Goal: Transaction & Acquisition: Purchase product/service

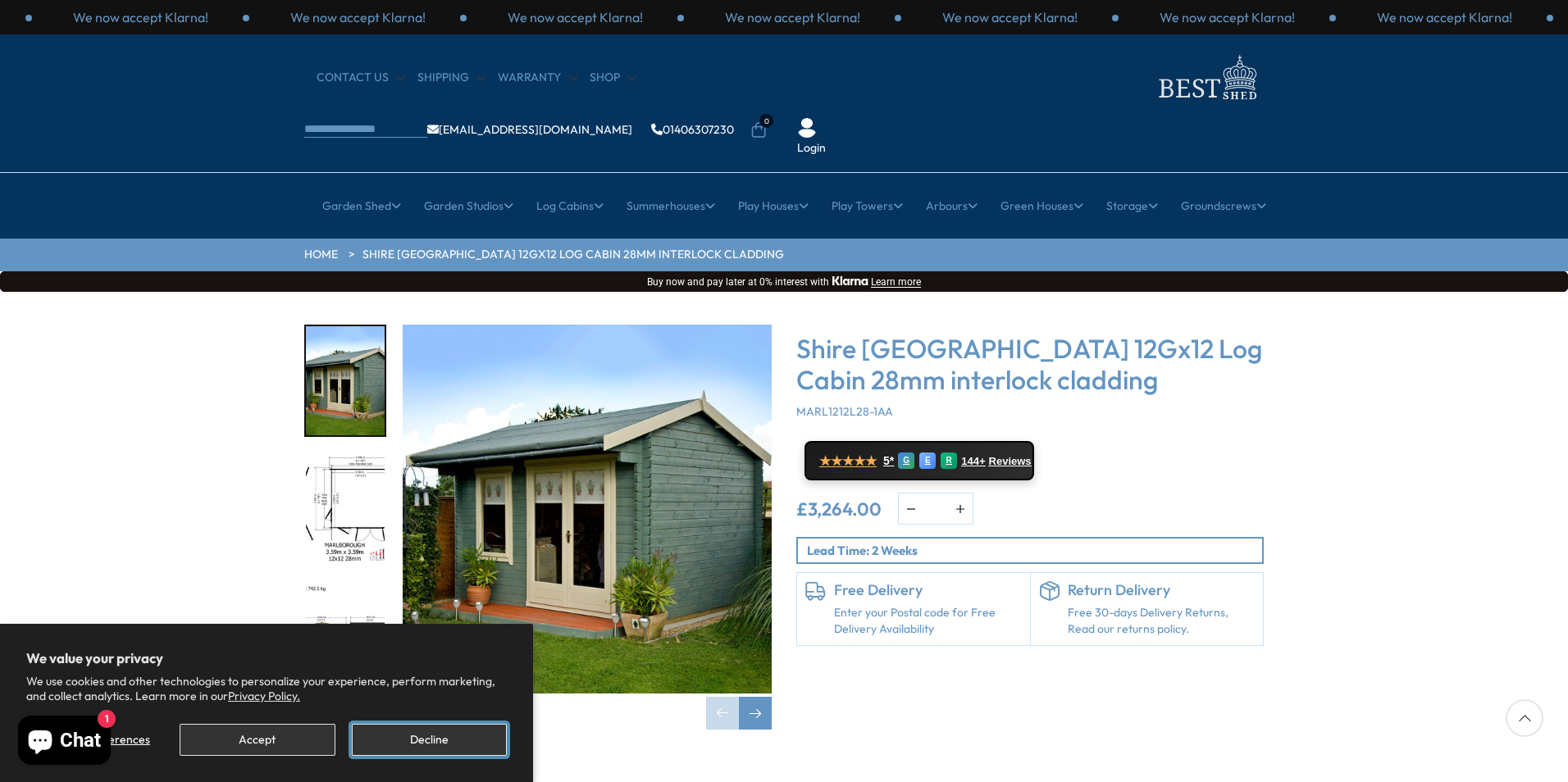
click at [428, 736] on button "Decline" at bounding box center [429, 739] width 155 height 32
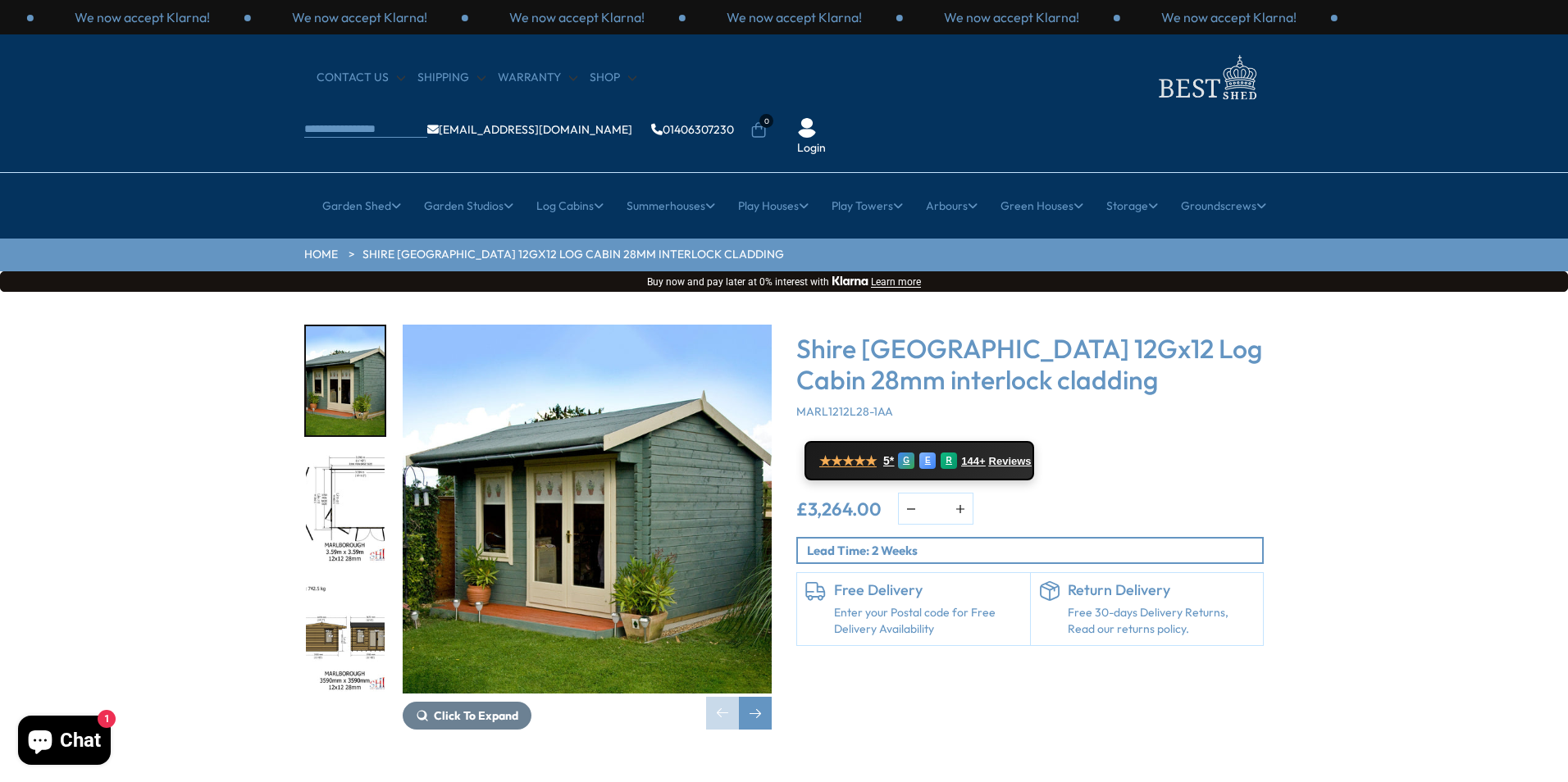
scroll to position [82, 0]
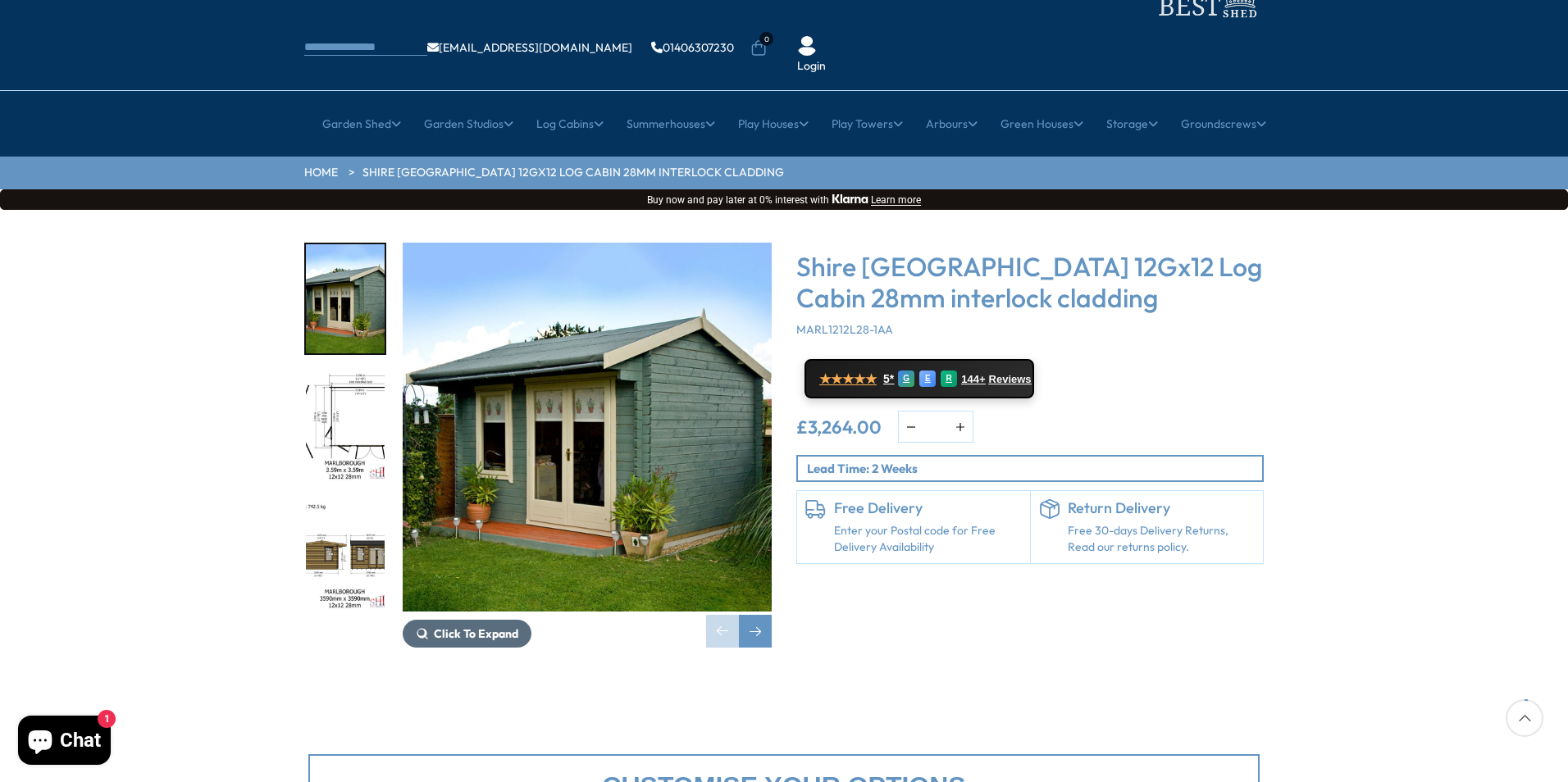
click at [484, 627] on span "Click To Expand" at bounding box center [476, 633] width 84 height 14
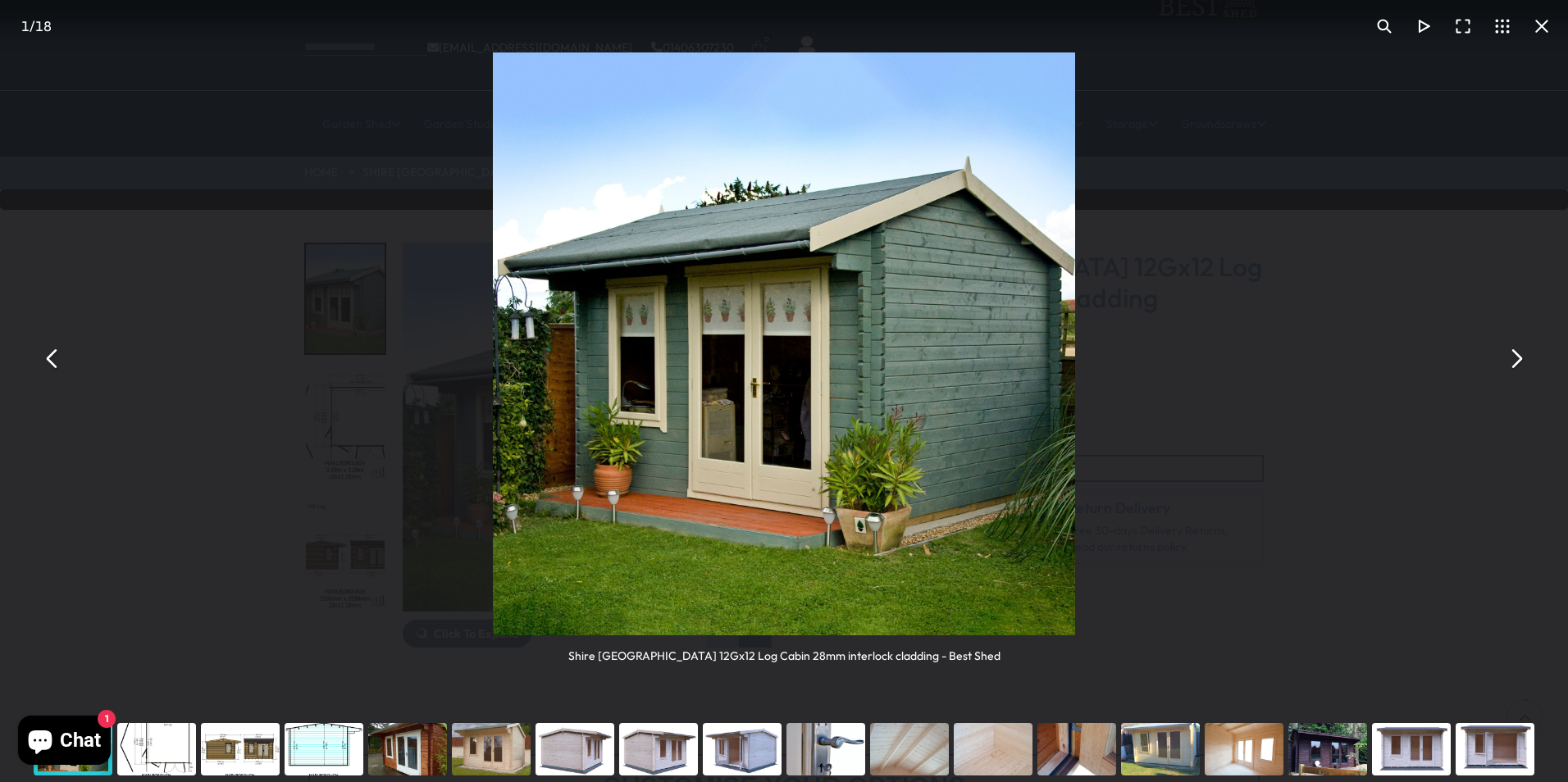
click at [1510, 359] on button "You can close this modal content with the ESC key" at bounding box center [1514, 357] width 39 height 39
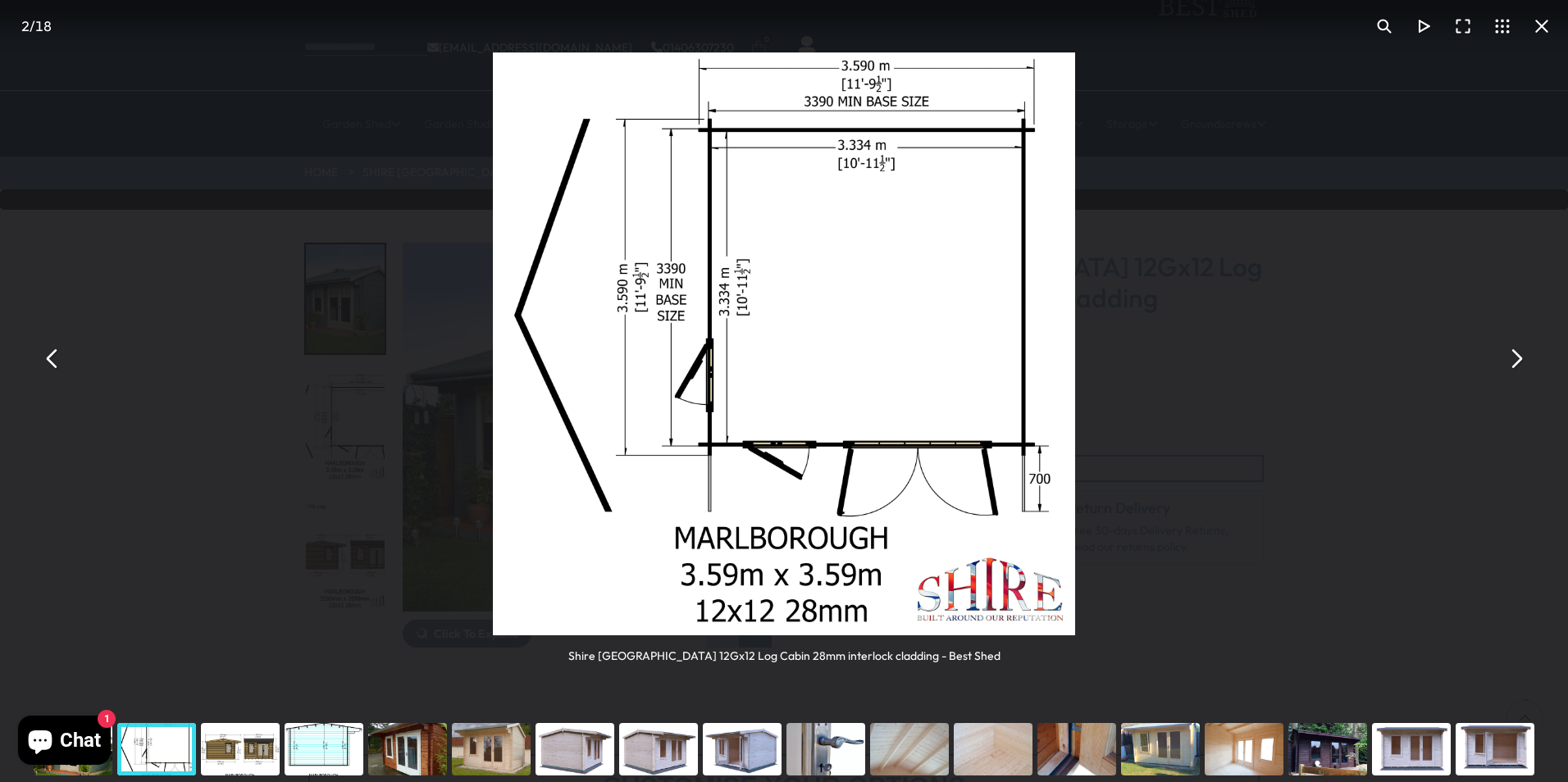
click at [1478, 378] on div "Shire [GEOGRAPHIC_DATA] 12Gx12 Log Cabin 28mm interlock cladding - Best Shed" at bounding box center [784, 358] width 1568 height 717
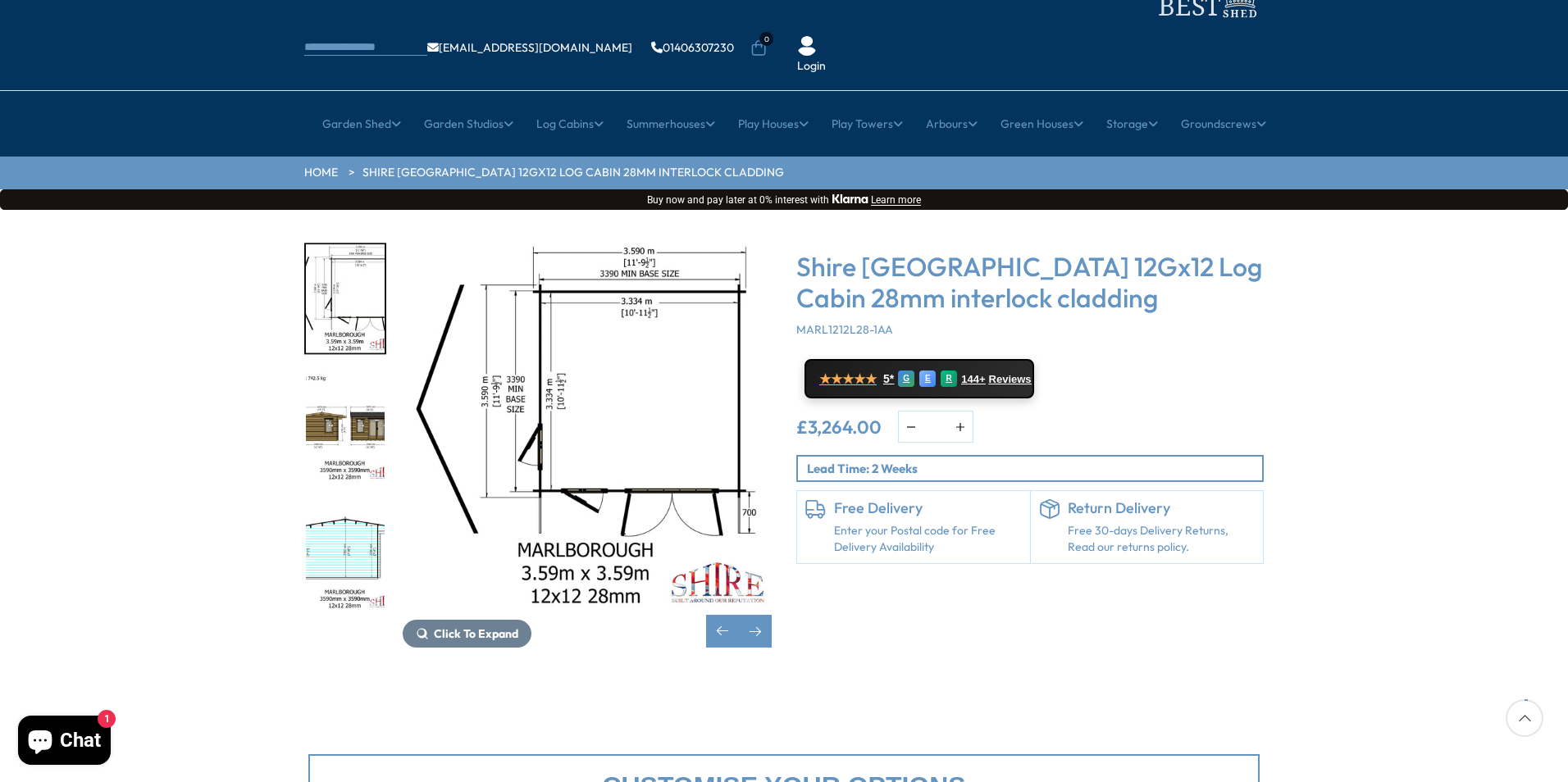
click at [1531, 371] on div "Click To Expand Click To Expand Click To Expand Click To Expand Click To Expand…" at bounding box center [784, 457] width 1568 height 495
click at [17, 402] on div "Click To Expand Click To Expand Click To Expand Click To Expand Click To Expand…" at bounding box center [784, 457] width 1568 height 495
click at [411, 359] on img "2 / 18" at bounding box center [587, 426] width 369 height 369
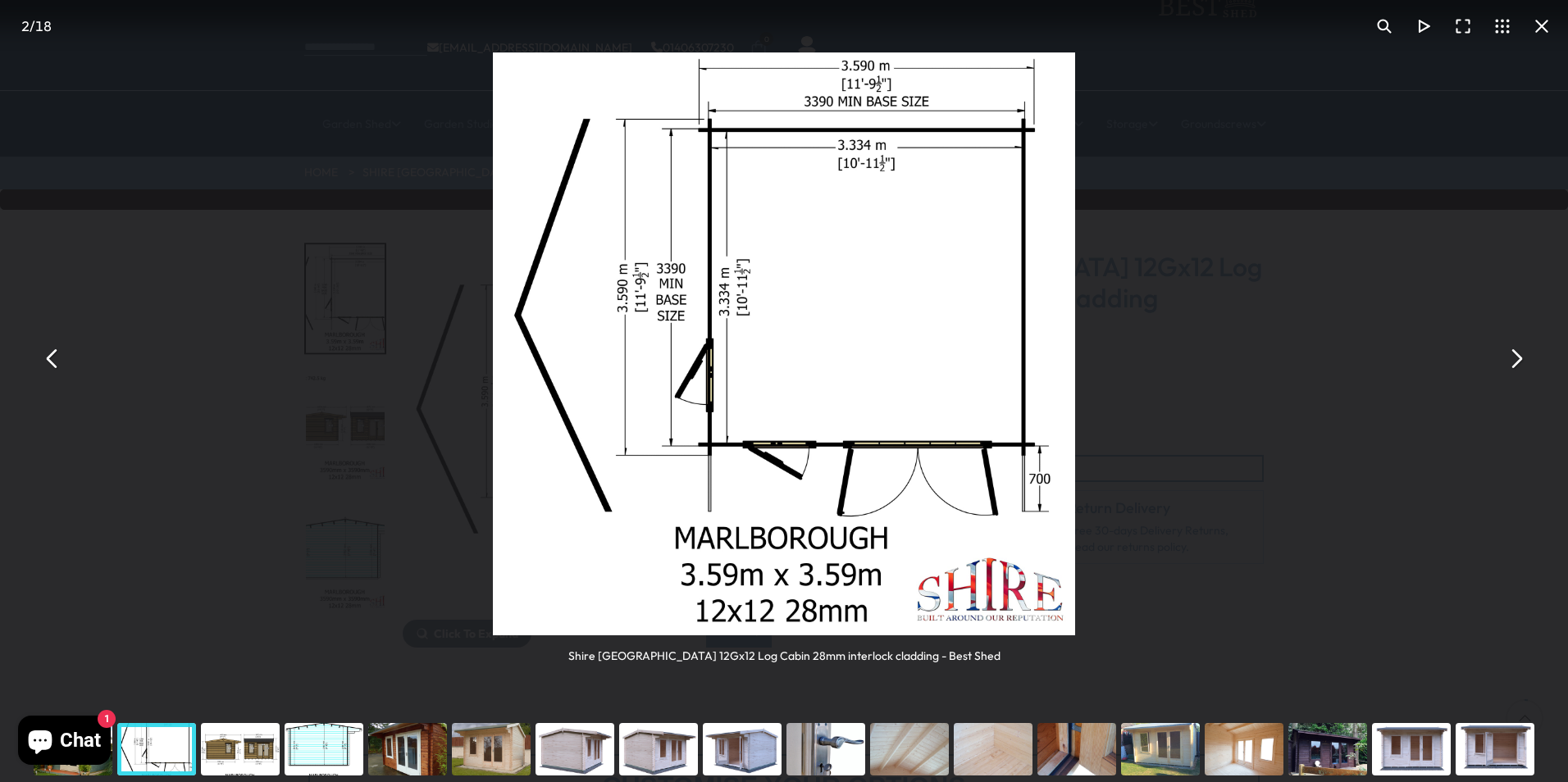
click at [54, 359] on button "You can close this modal content with the ESC key" at bounding box center [52, 357] width 39 height 39
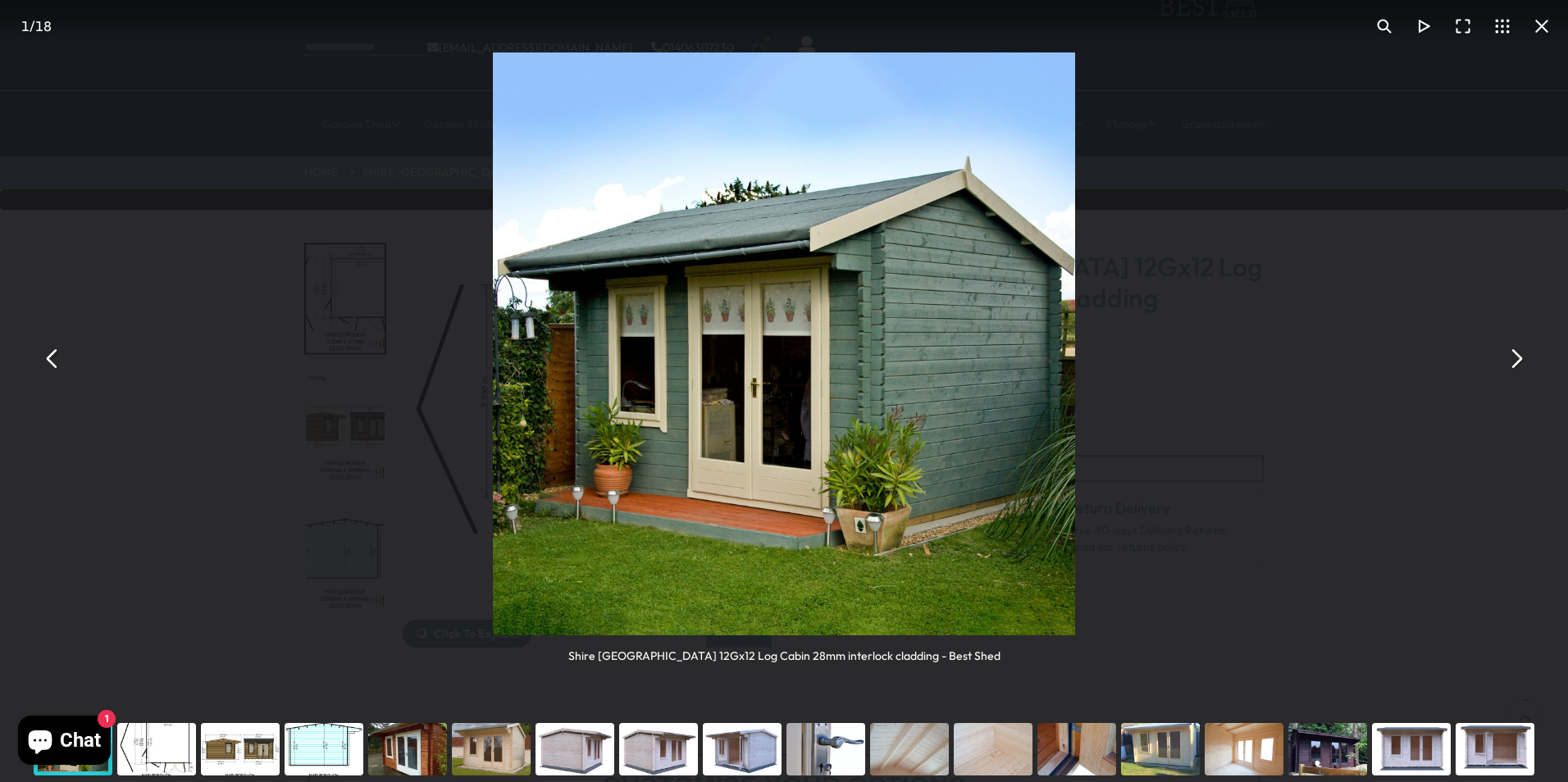
click at [54, 359] on button "You can close this modal content with the ESC key" at bounding box center [52, 357] width 39 height 39
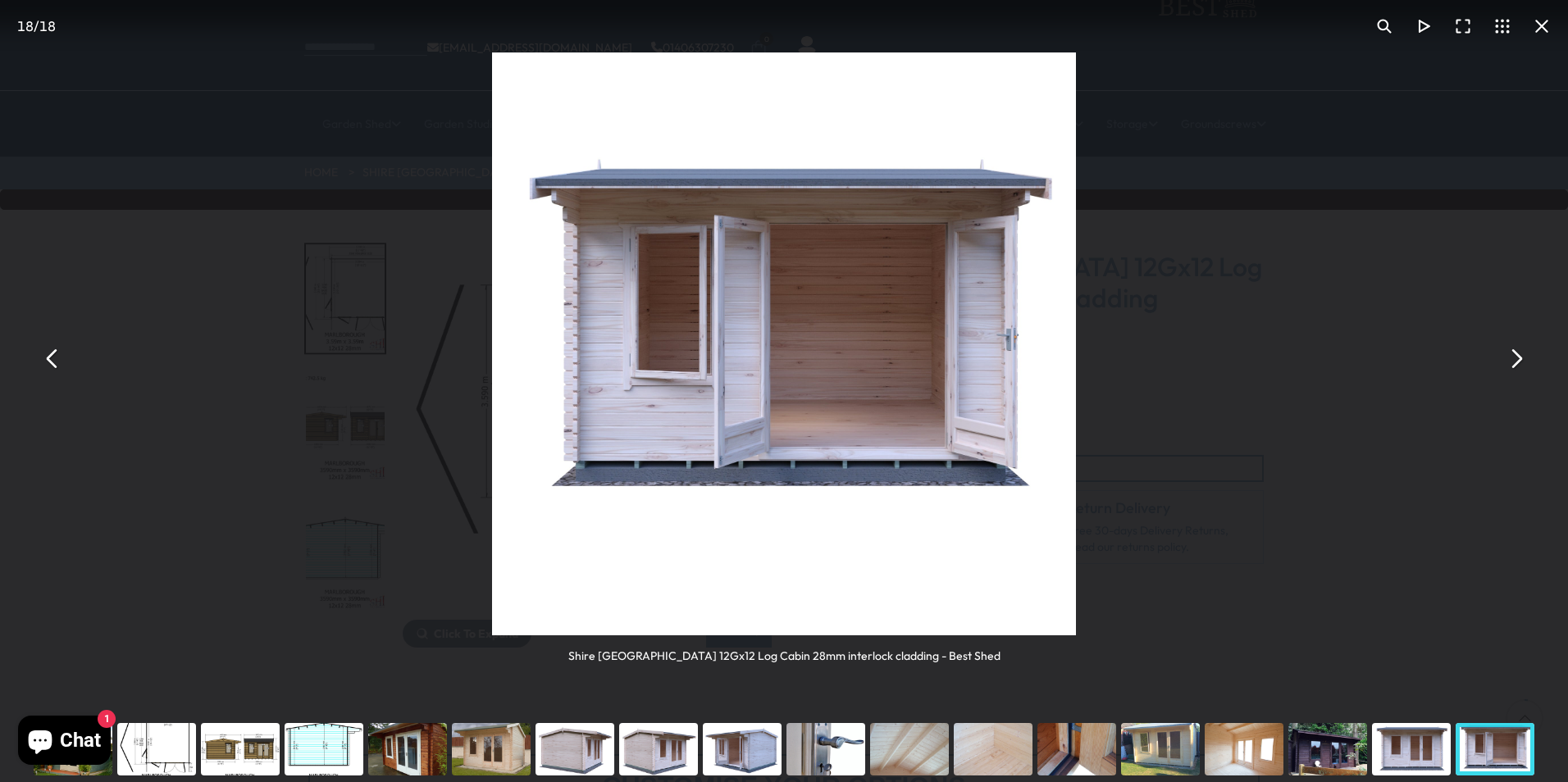
click at [55, 366] on button "You can close this modal content with the ESC key" at bounding box center [52, 357] width 39 height 39
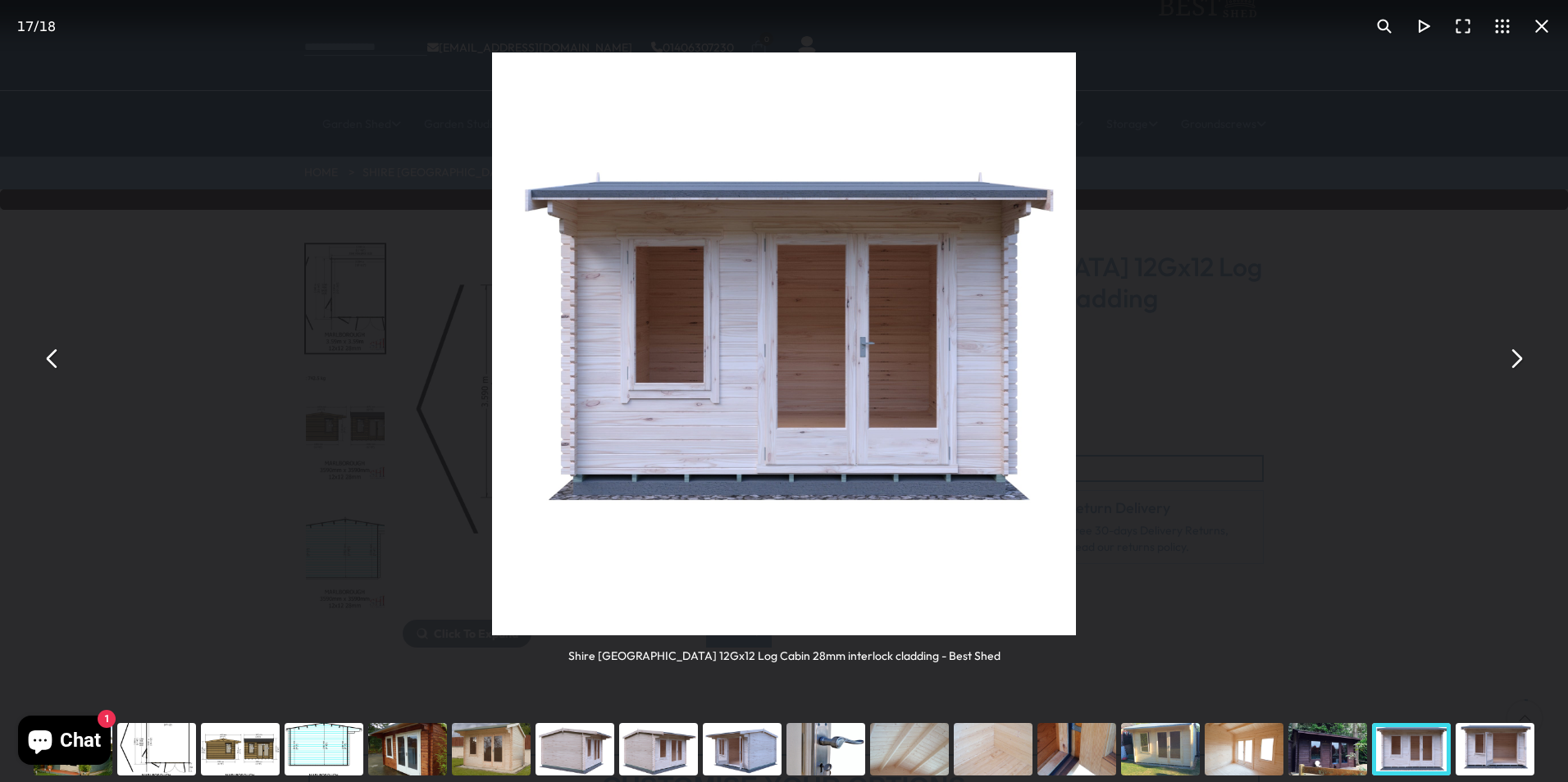
click at [64, 355] on button "You can close this modal content with the ESC key" at bounding box center [52, 357] width 39 height 39
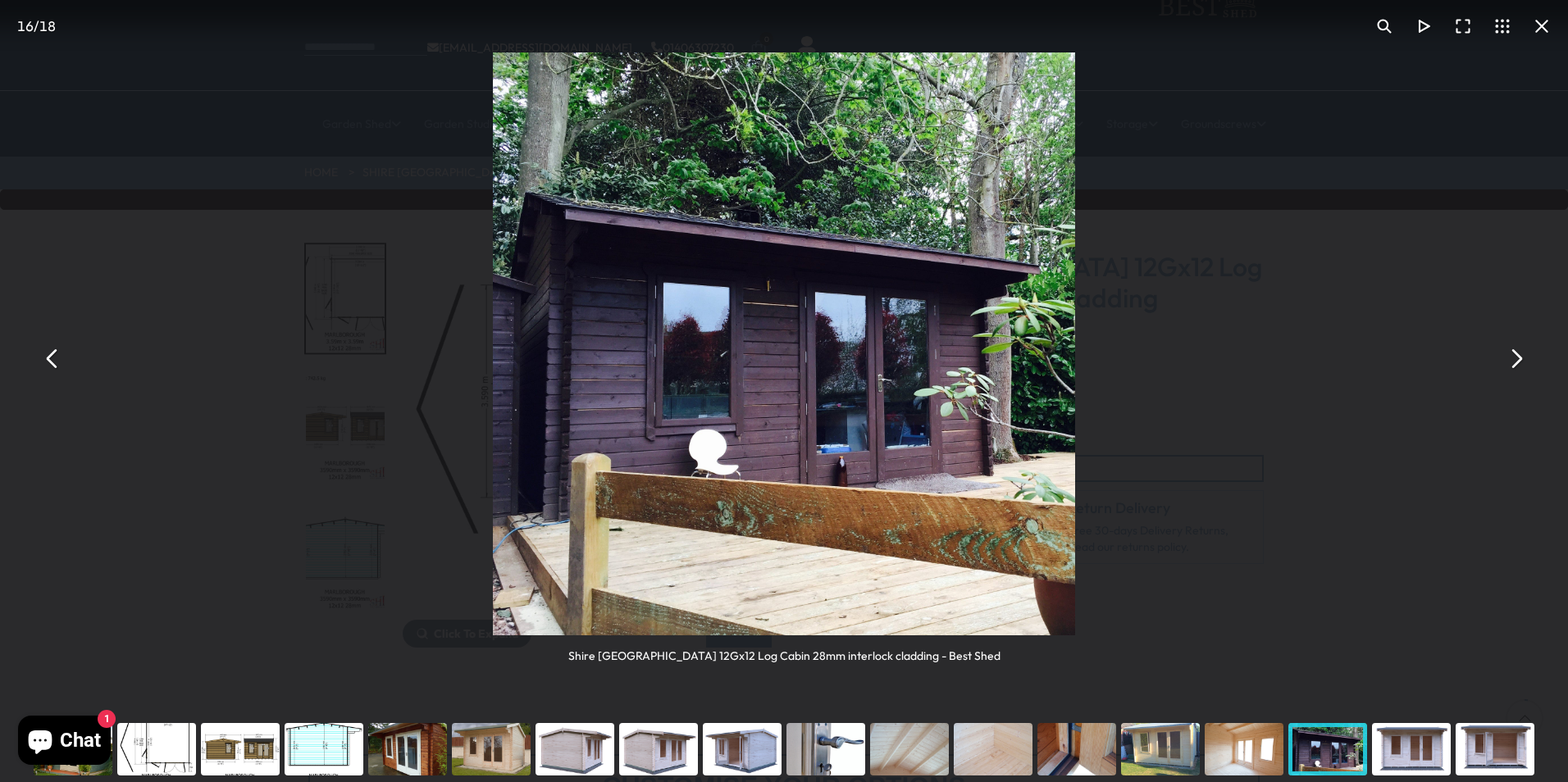
click at [51, 358] on button "You can close this modal content with the ESC key" at bounding box center [52, 357] width 39 height 39
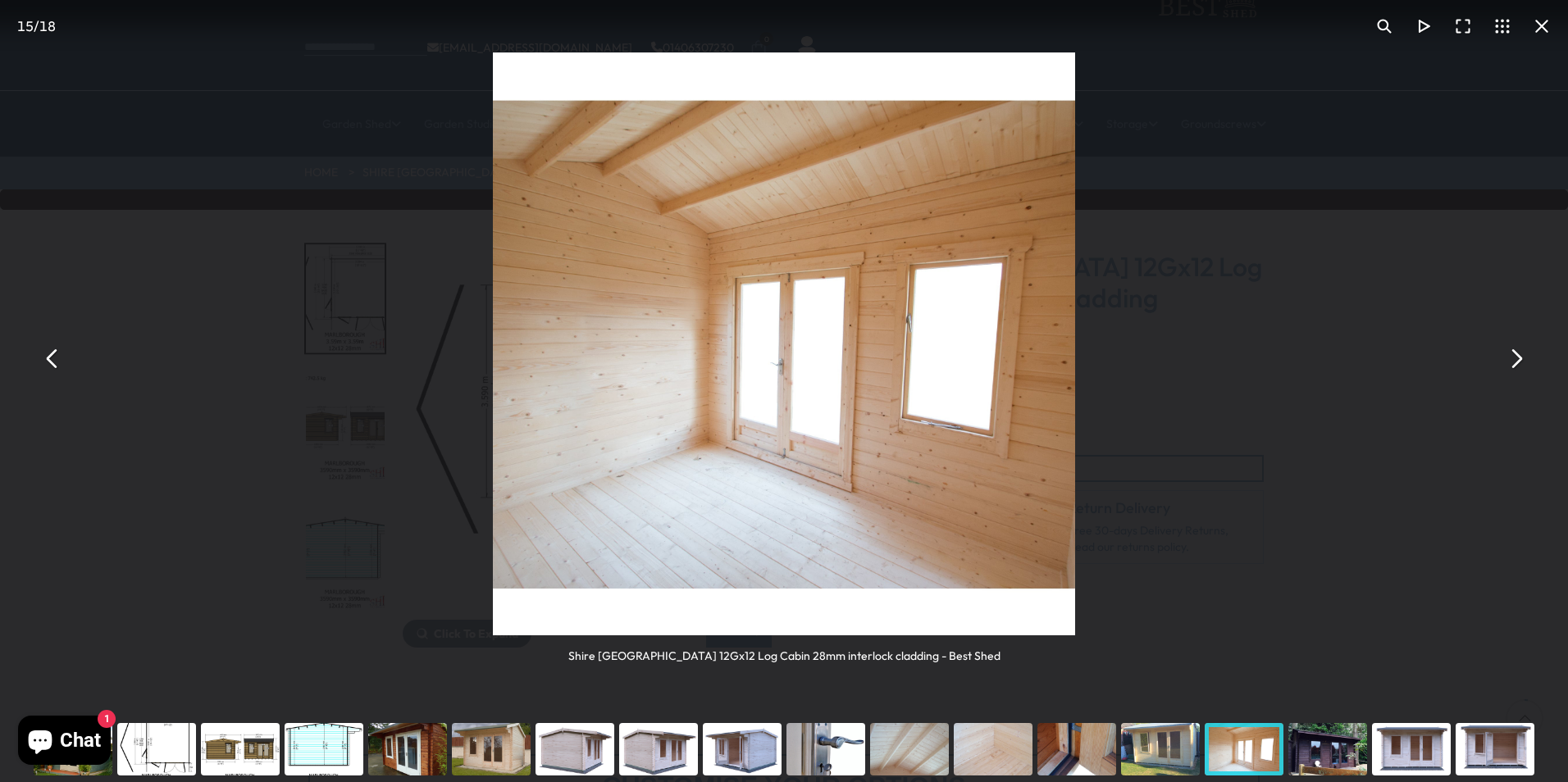
click at [38, 368] on button "You can close this modal content with the ESC key" at bounding box center [52, 357] width 39 height 39
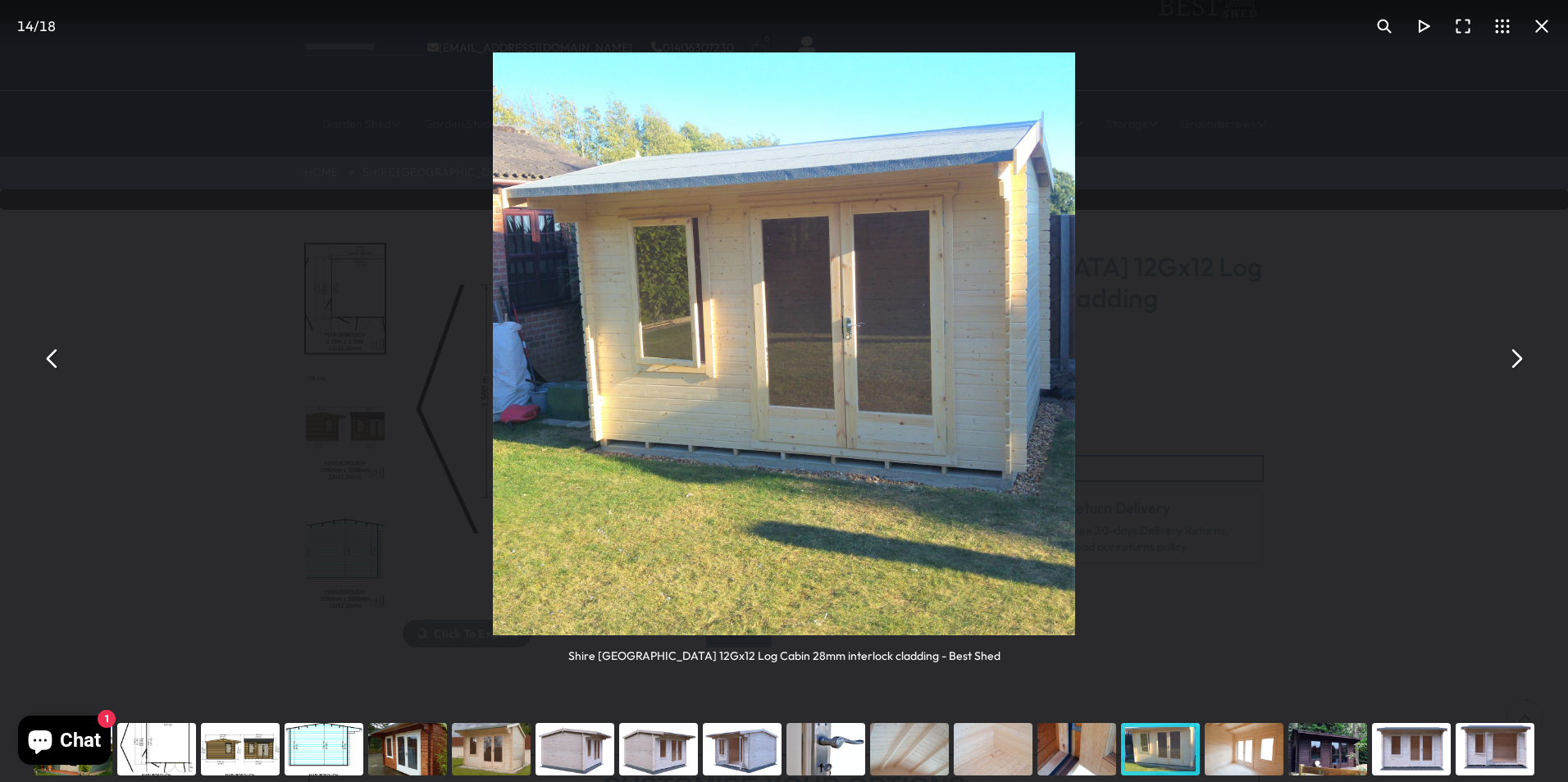
click at [36, 371] on button "You can close this modal content with the ESC key" at bounding box center [52, 357] width 39 height 39
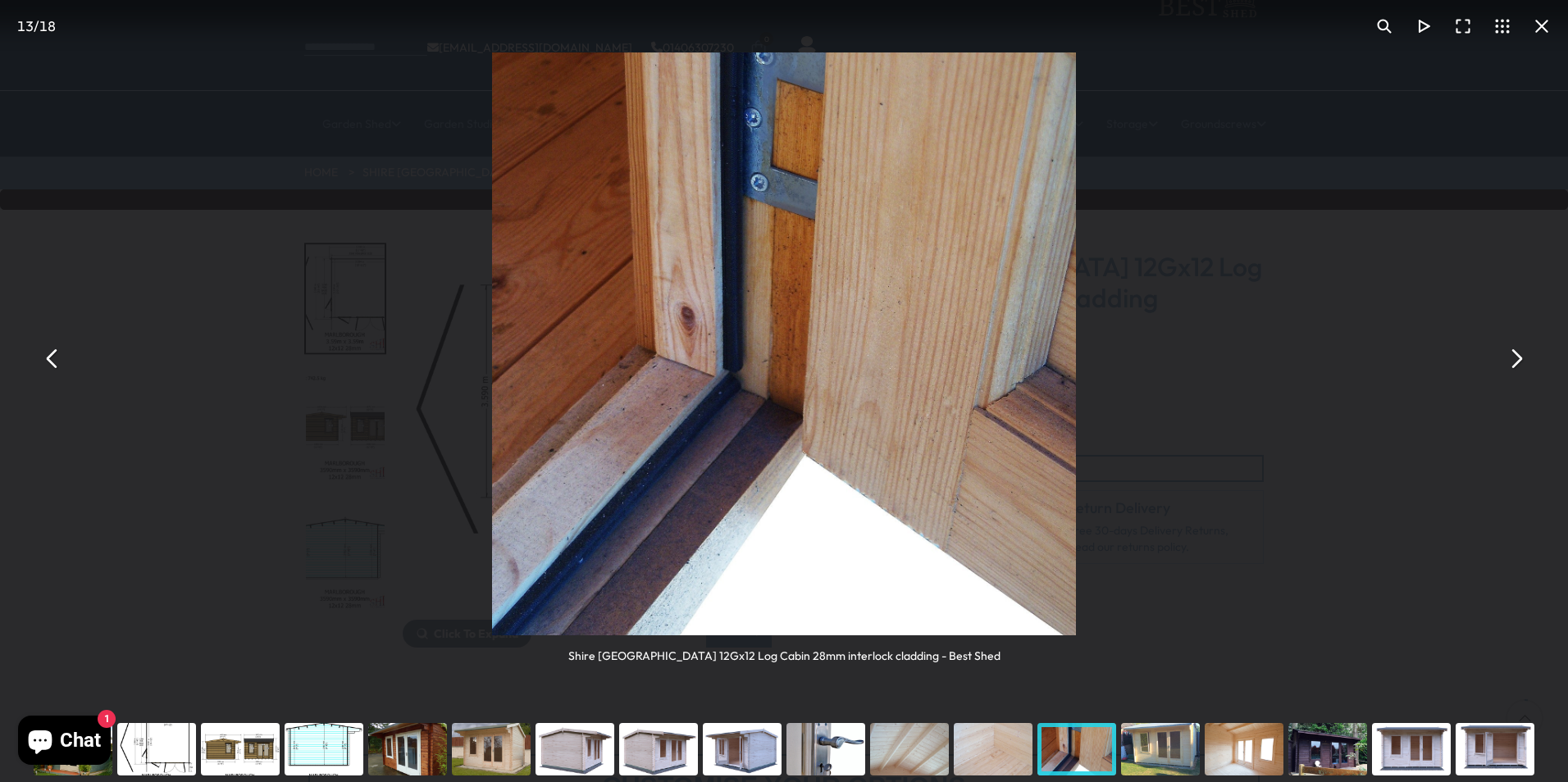
click at [54, 357] on button "You can close this modal content with the ESC key" at bounding box center [52, 357] width 39 height 39
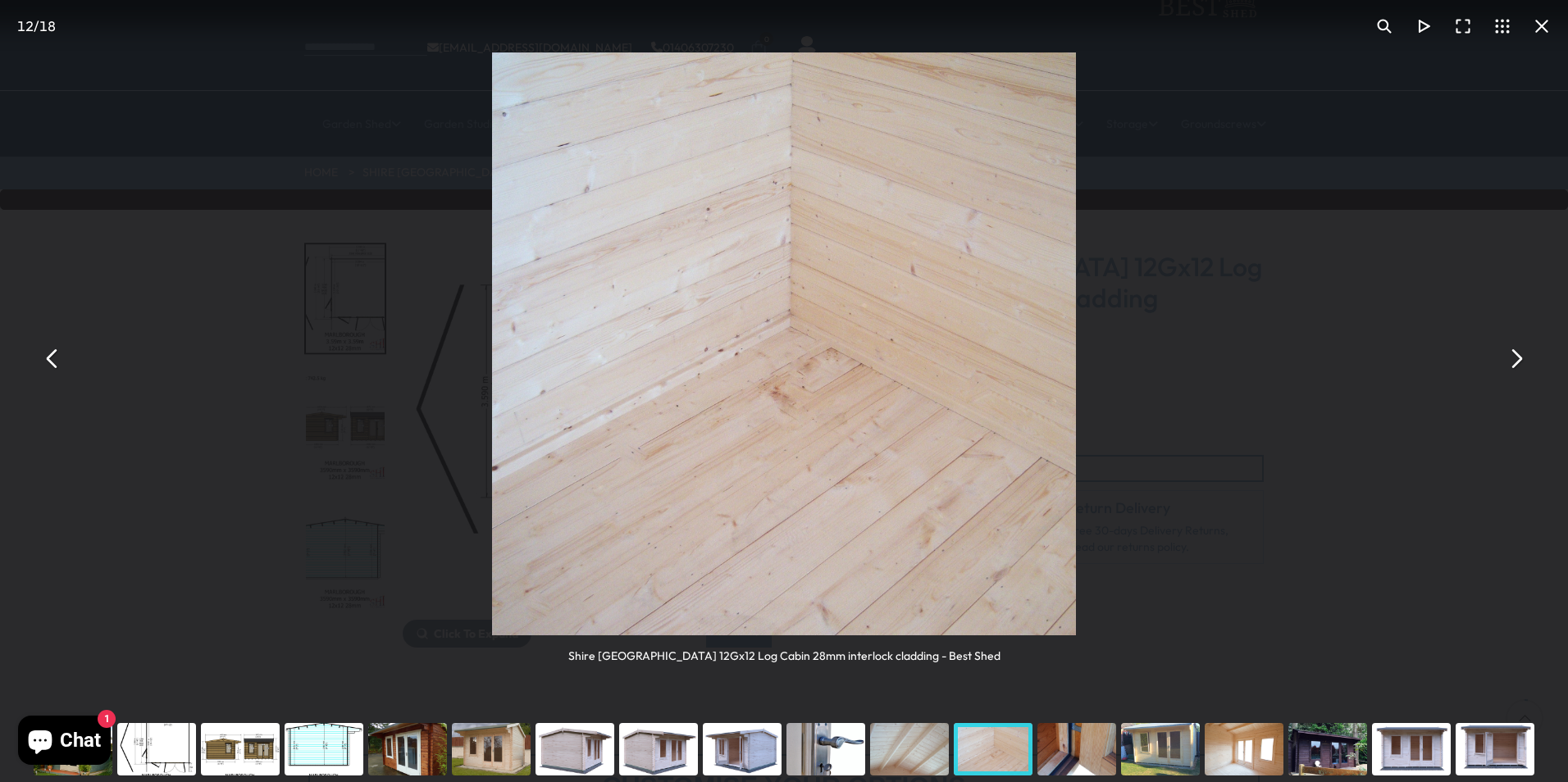
click at [49, 366] on button "You can close this modal content with the ESC key" at bounding box center [52, 357] width 39 height 39
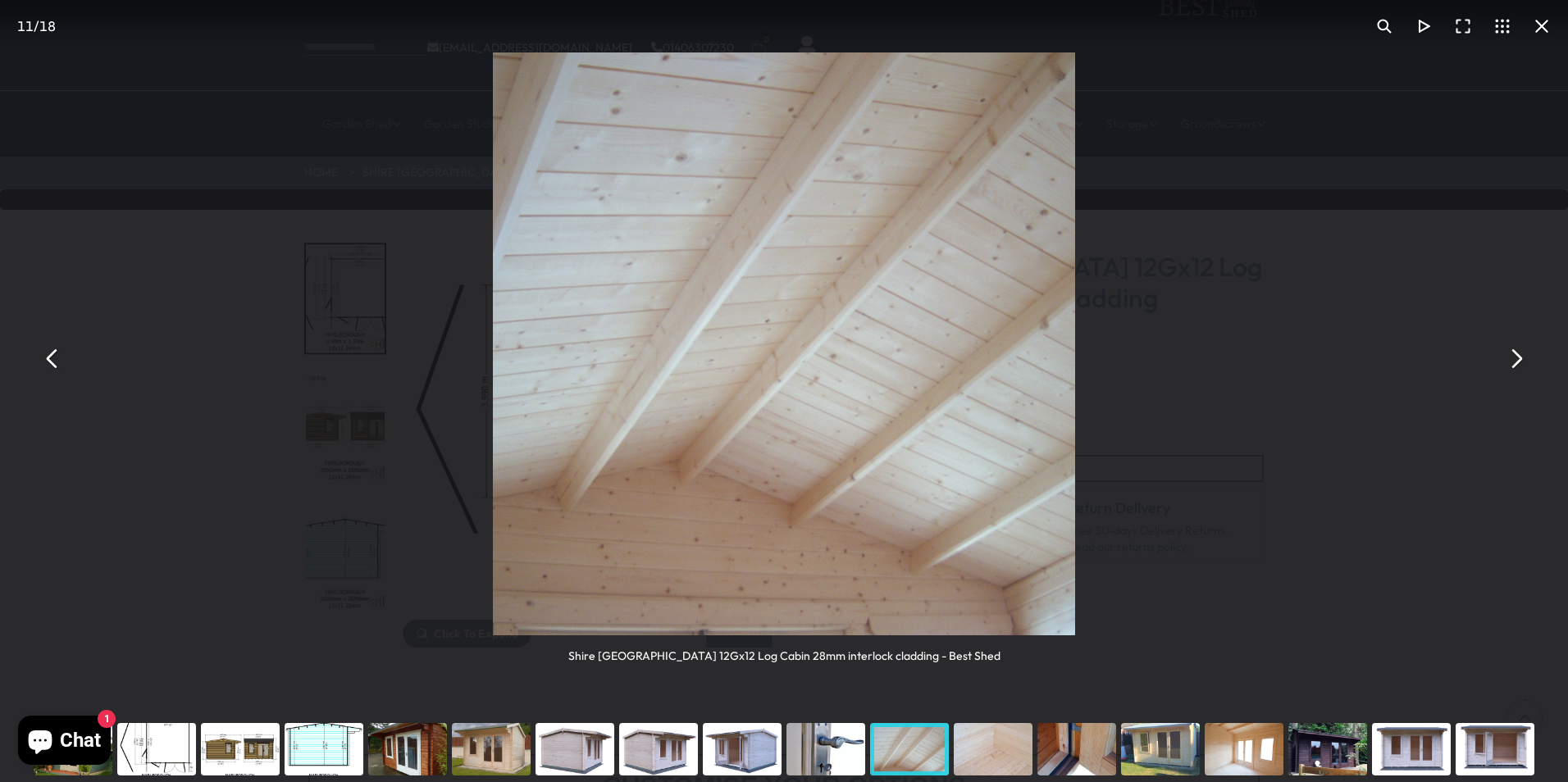
click at [49, 366] on button "You can close this modal content with the ESC key" at bounding box center [52, 357] width 39 height 39
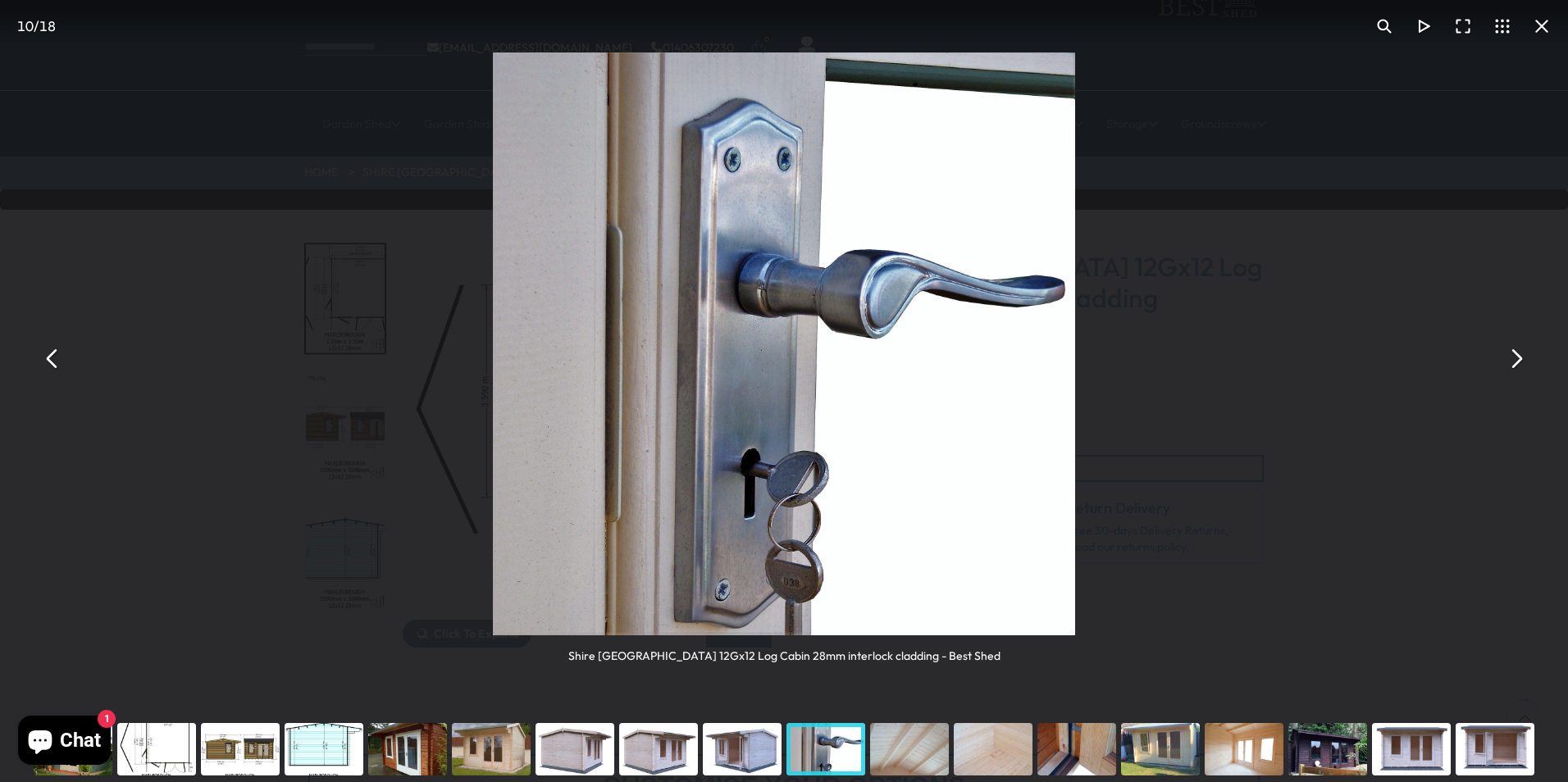
click at [48, 366] on button "You can close this modal content with the ESC key" at bounding box center [52, 357] width 39 height 39
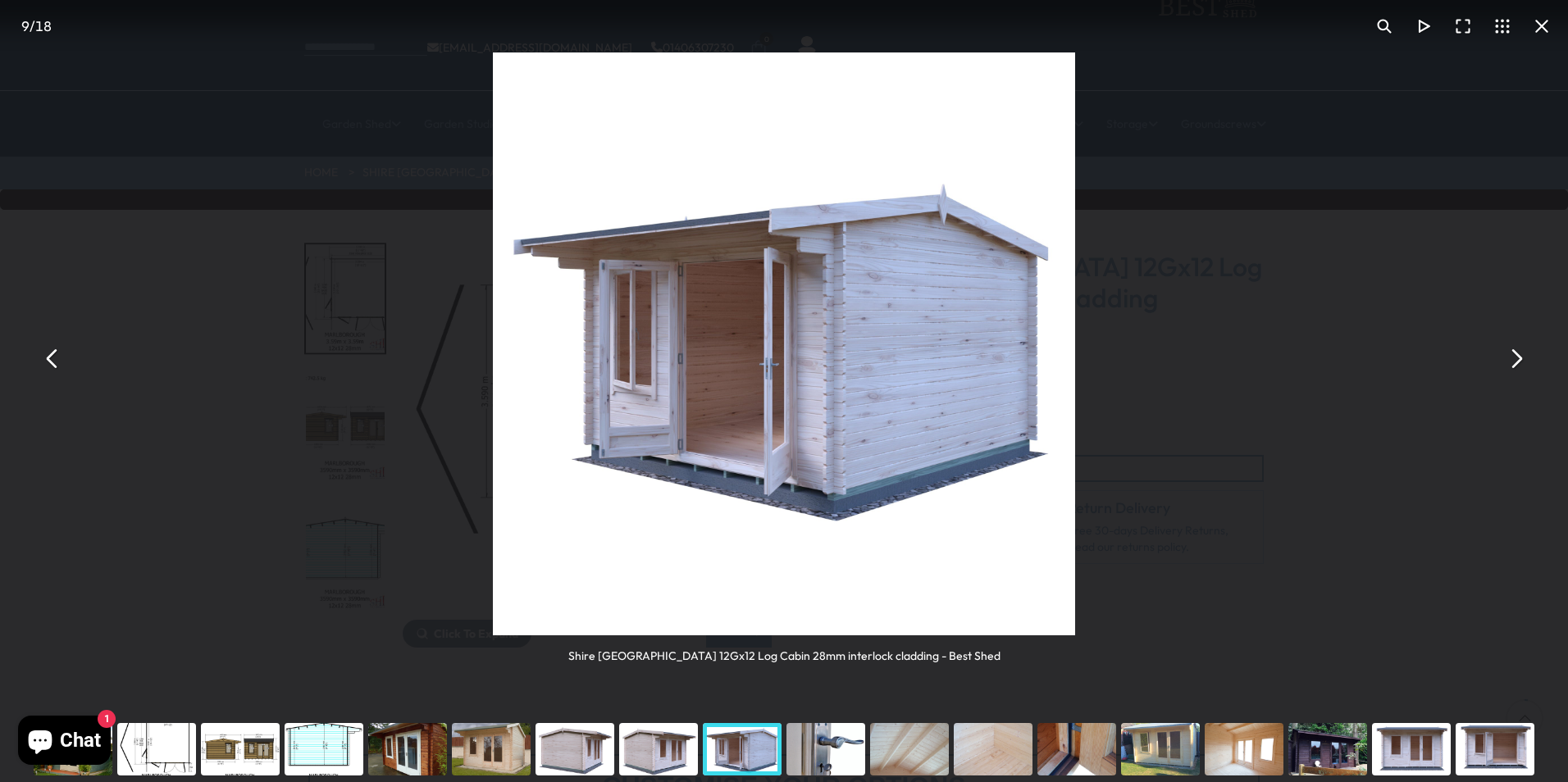
click at [49, 363] on button "You can close this modal content with the ESC key" at bounding box center [52, 357] width 39 height 39
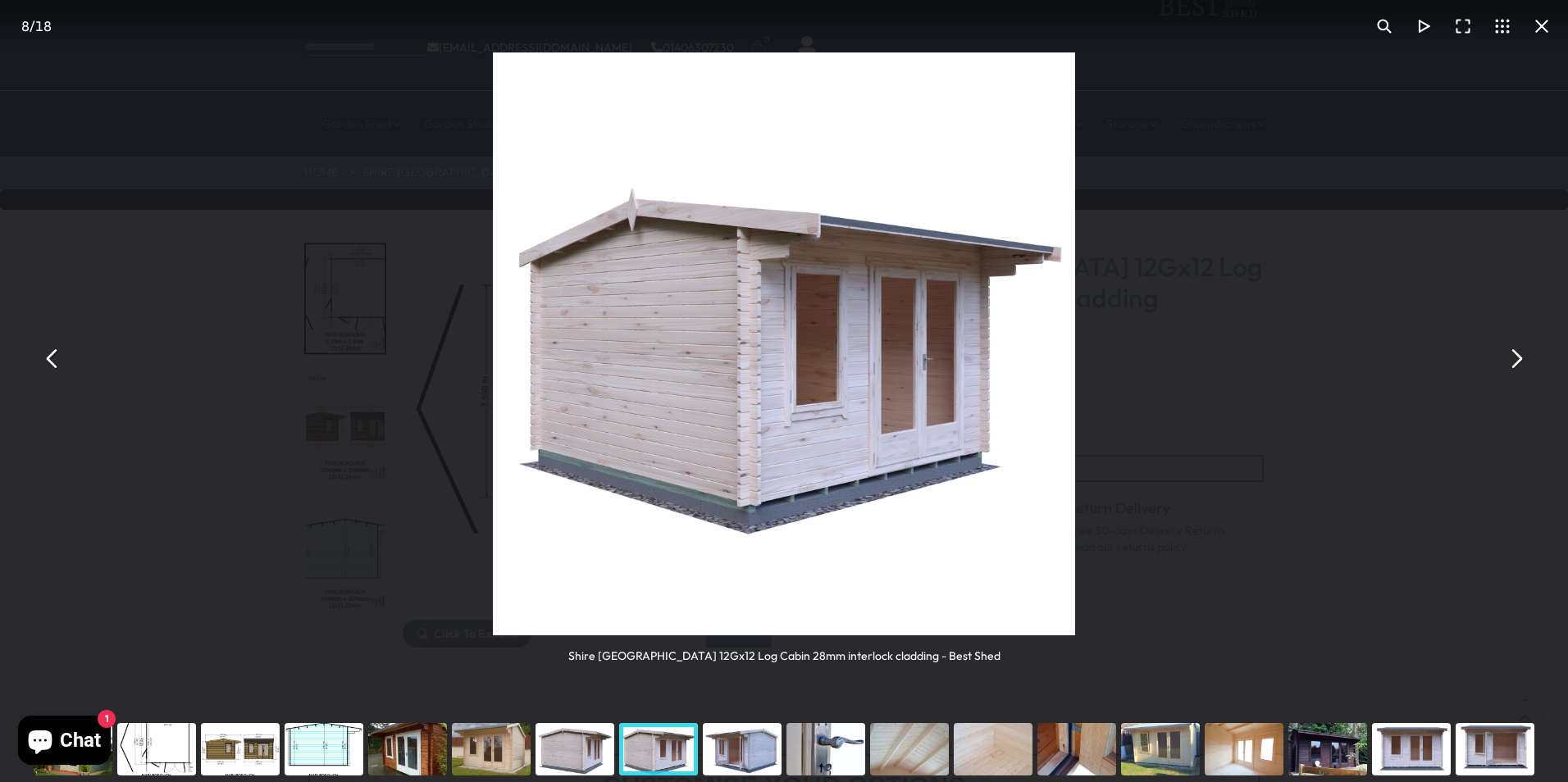
click at [46, 372] on button "You can close this modal content with the ESC key" at bounding box center [52, 357] width 39 height 39
